Goal: Find specific page/section: Find specific page/section

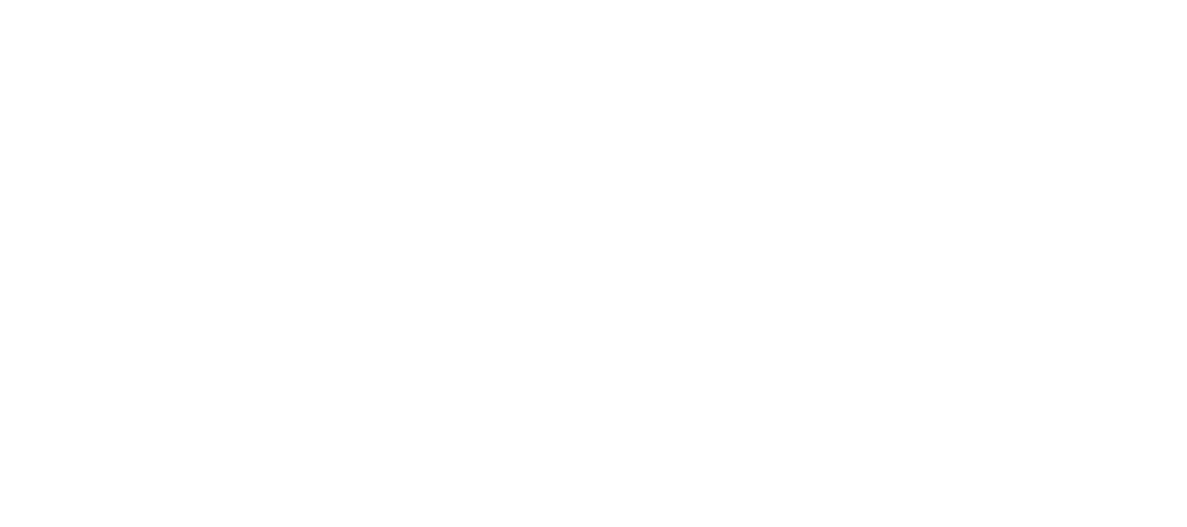
click at [310, 135] on div at bounding box center [594, 263] width 1174 height 527
type input "cascabeles 8"
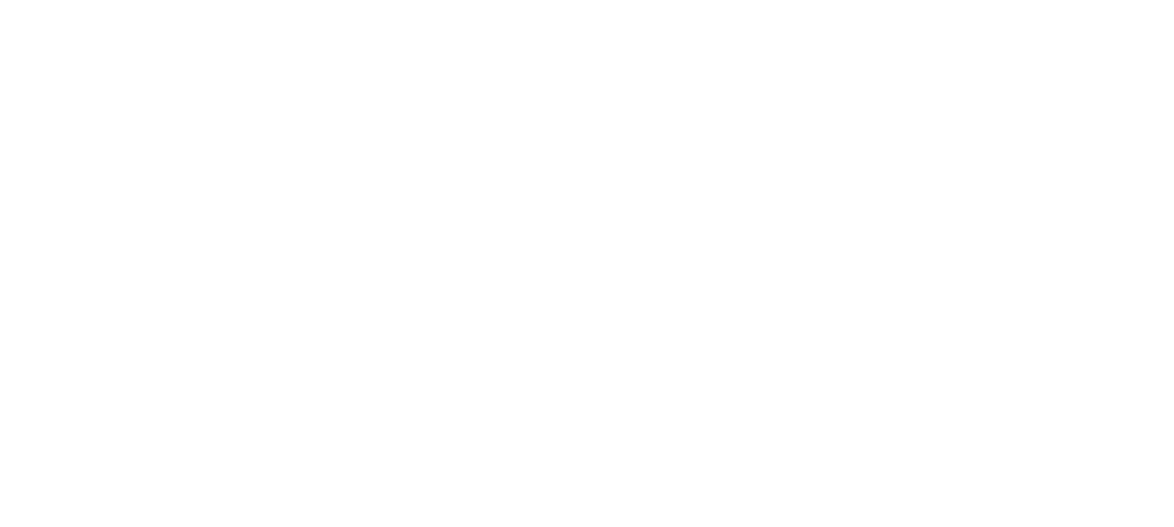
type input "CASCABELES 8"
